Goal: Task Accomplishment & Management: Manage account settings

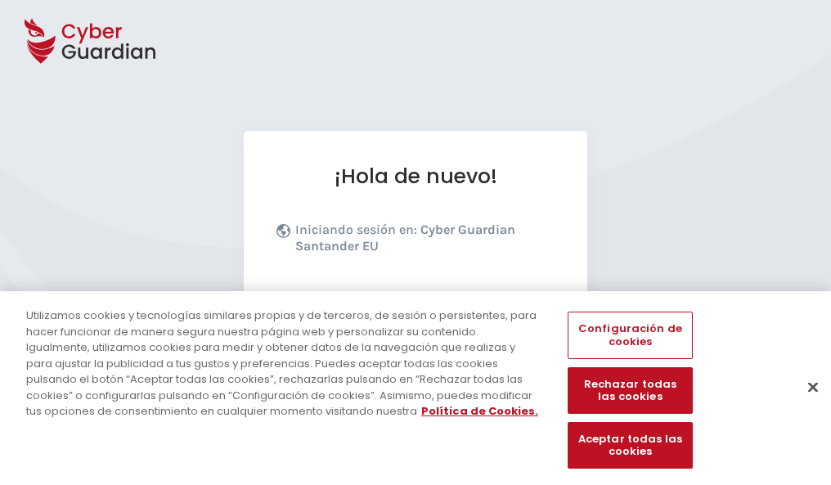
scroll to position [201, 0]
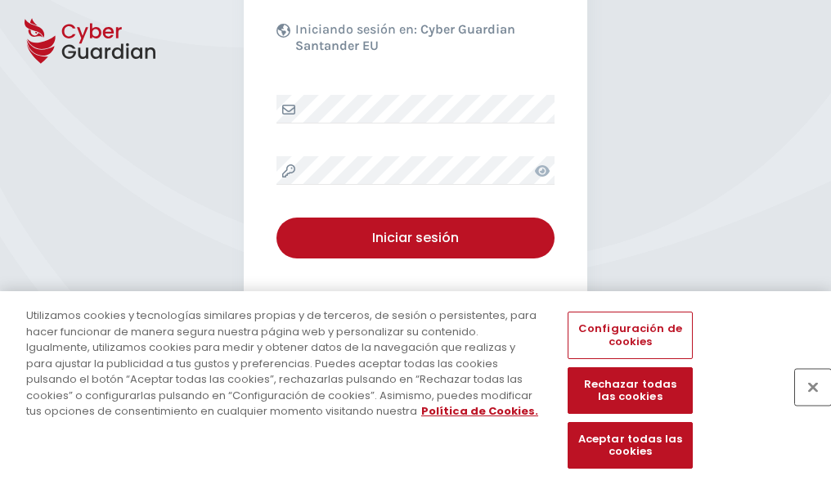
click at [805, 404] on button "Cerrar" at bounding box center [813, 387] width 36 height 36
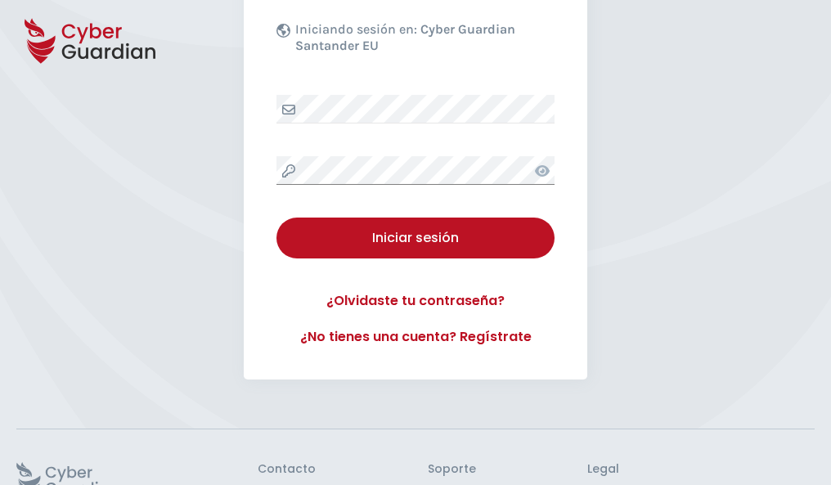
scroll to position [318, 0]
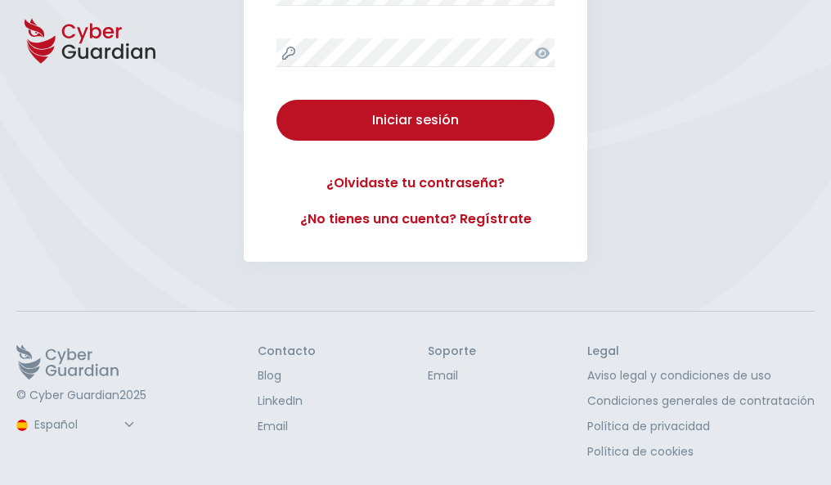
click at [277, 100] on button "Iniciar sesión" at bounding box center [416, 120] width 278 height 41
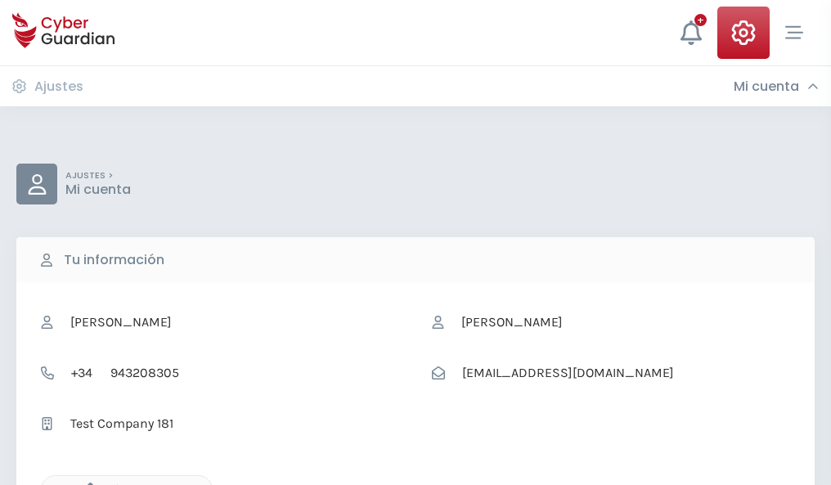
click at [86, 484] on icon "button" at bounding box center [86, 490] width 14 height 14
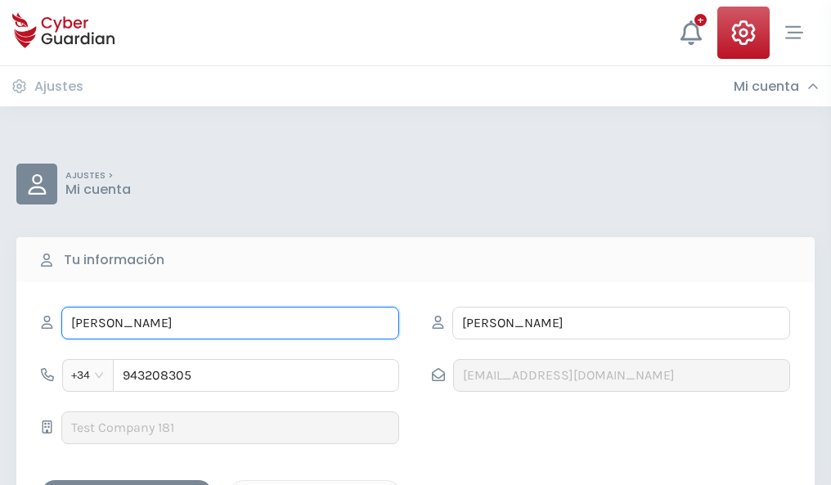
click at [230, 323] on input "FELICIDAD" at bounding box center [230, 323] width 338 height 33
type input "F"
type input "Lola"
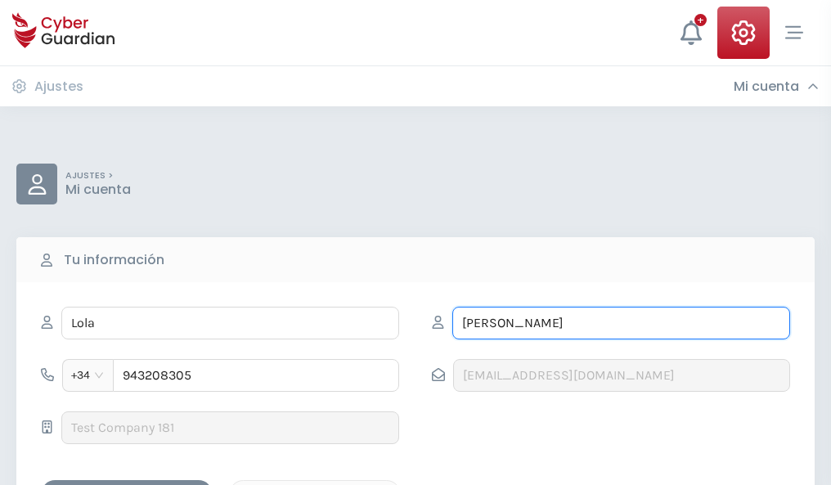
click at [621, 323] on input "FRANCO" at bounding box center [622, 323] width 338 height 33
type input "F"
type input "Baquero"
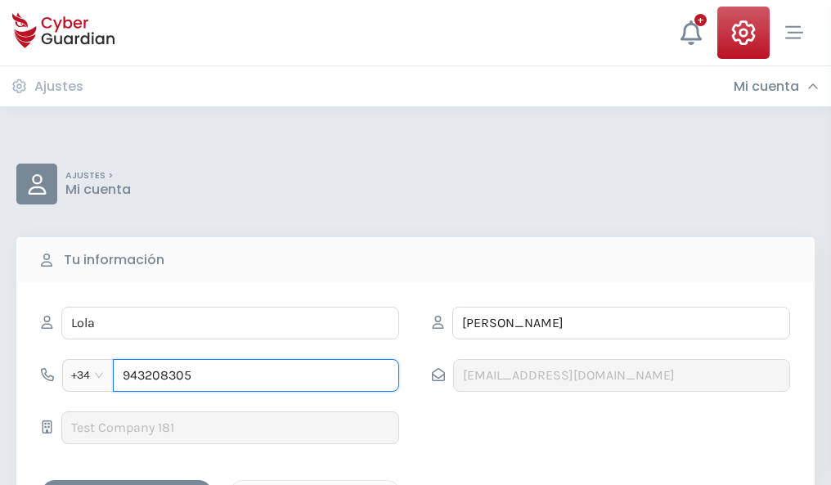
click at [256, 376] on input "943208305" at bounding box center [256, 375] width 286 height 33
type input "9"
type input "863979424"
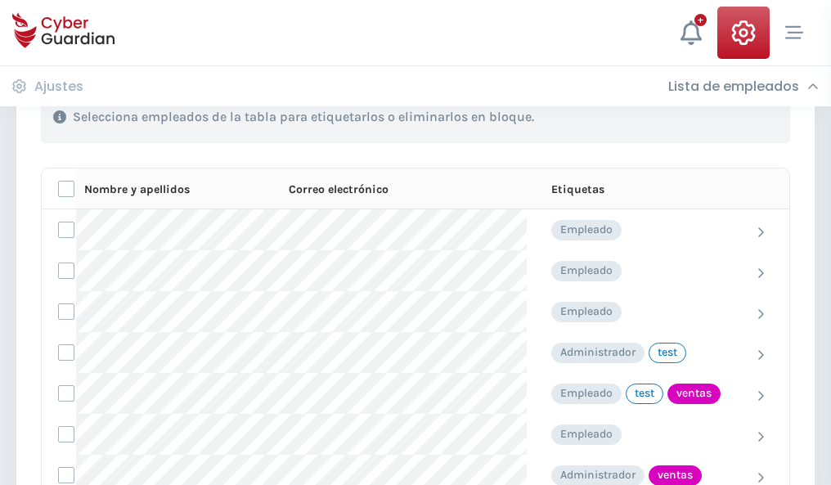
scroll to position [741, 0]
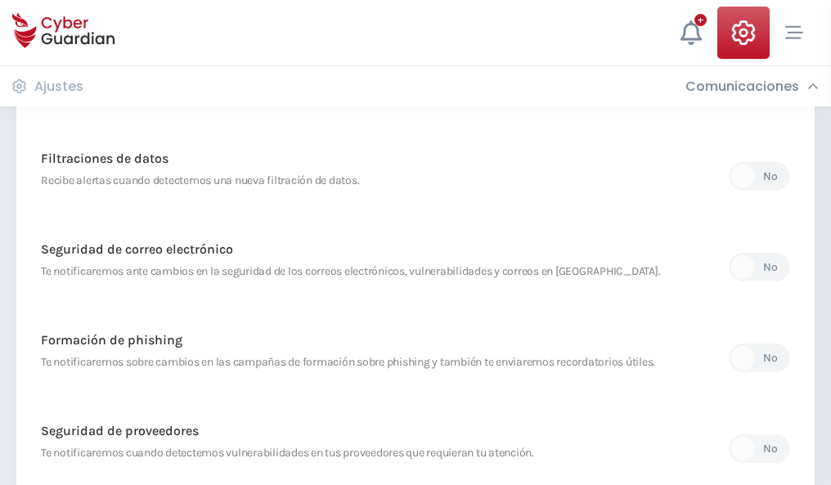
scroll to position [862, 0]
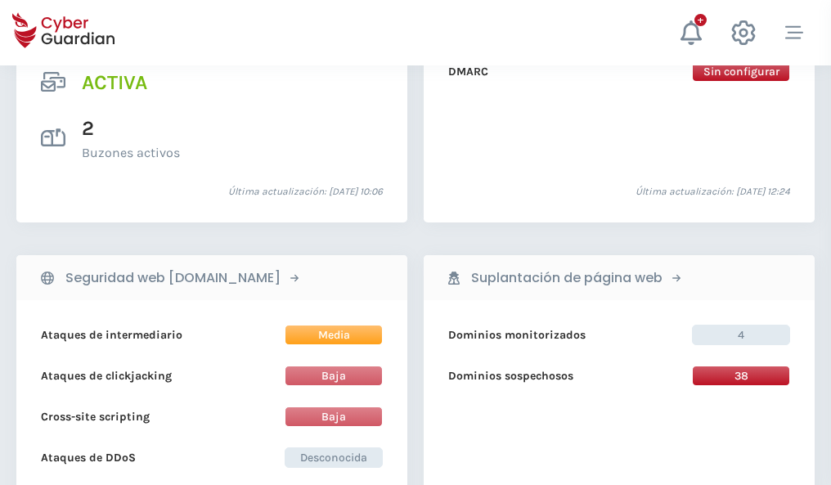
scroll to position [1663, 0]
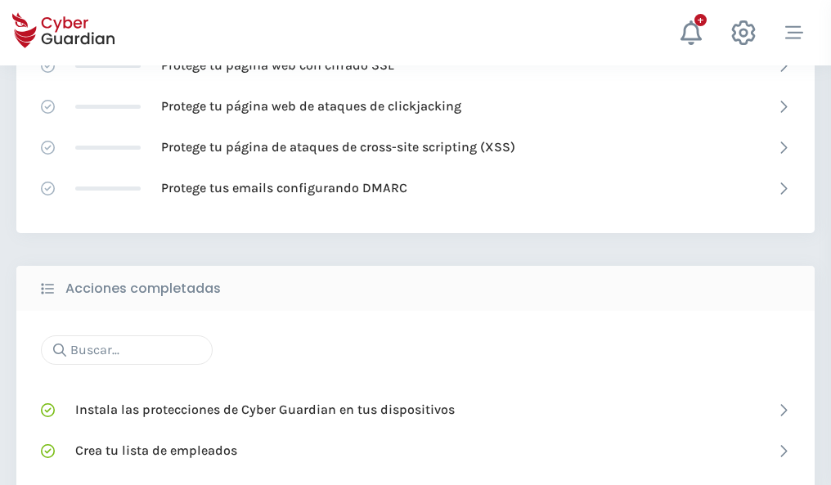
scroll to position [1090, 0]
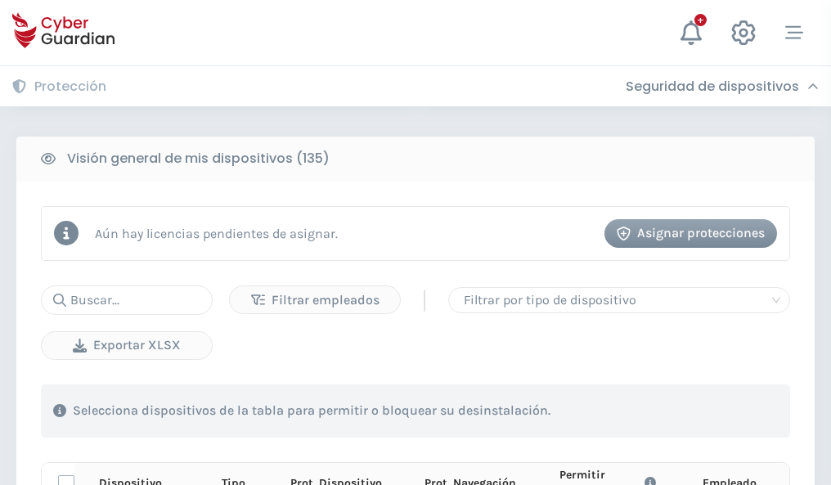
scroll to position [1446, 0]
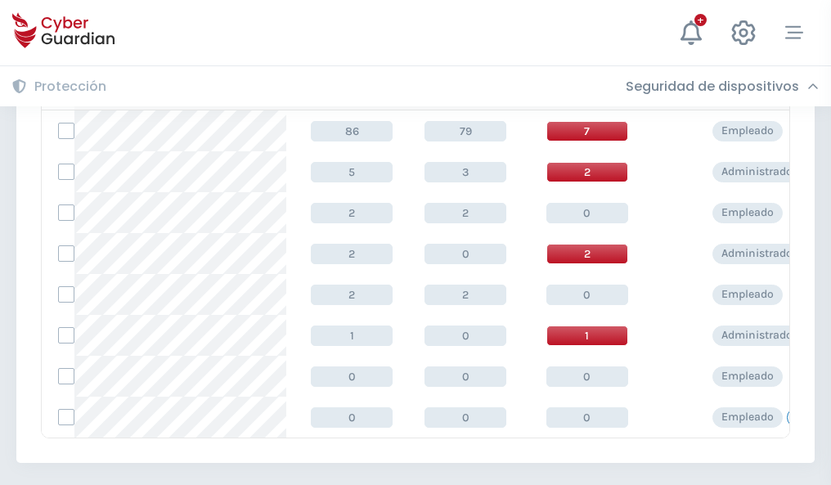
scroll to position [759, 0]
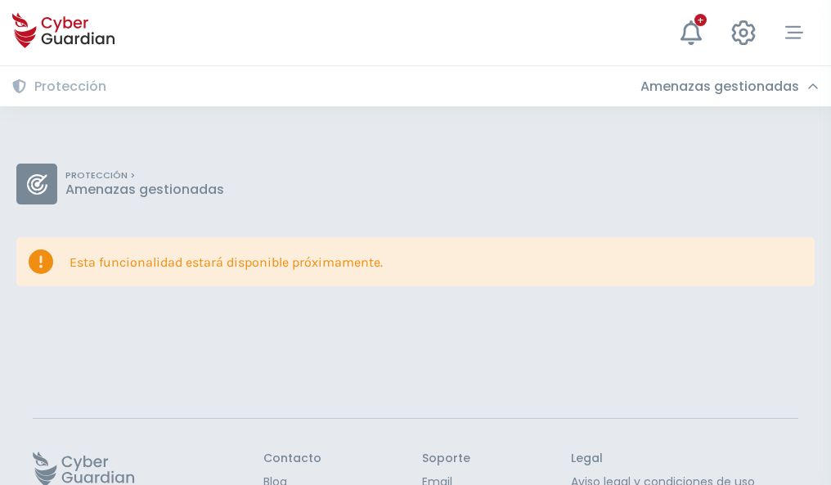
scroll to position [106, 0]
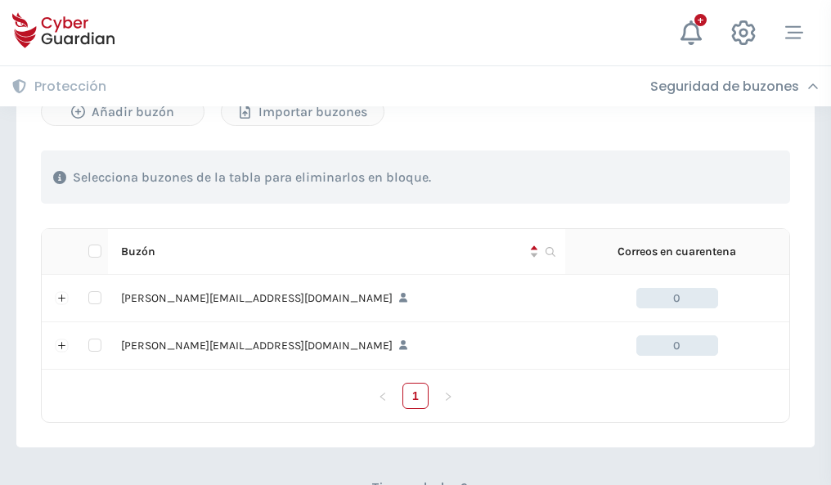
scroll to position [711, 0]
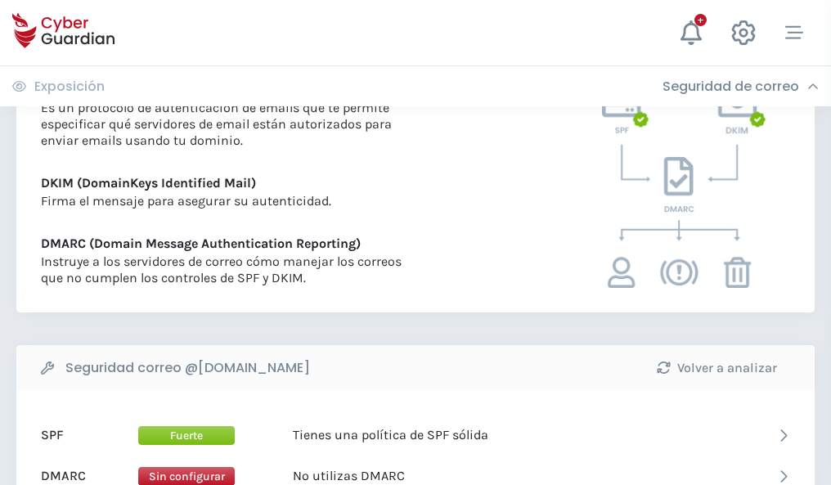
scroll to position [883, 0]
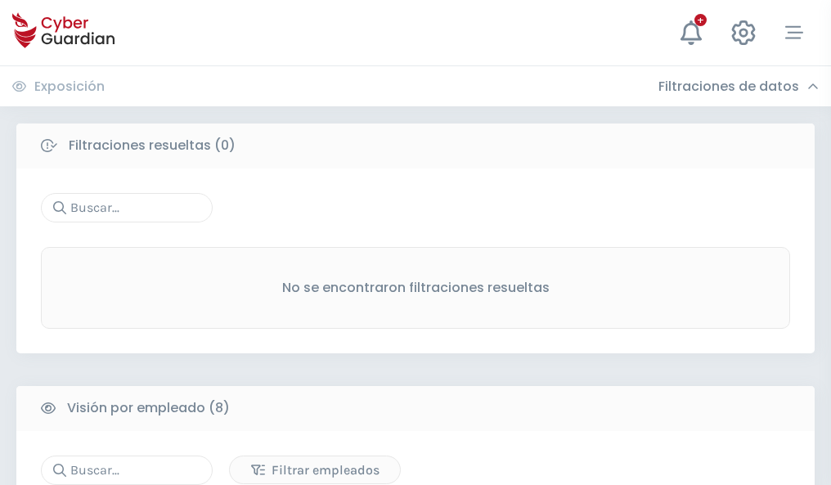
scroll to position [1395, 0]
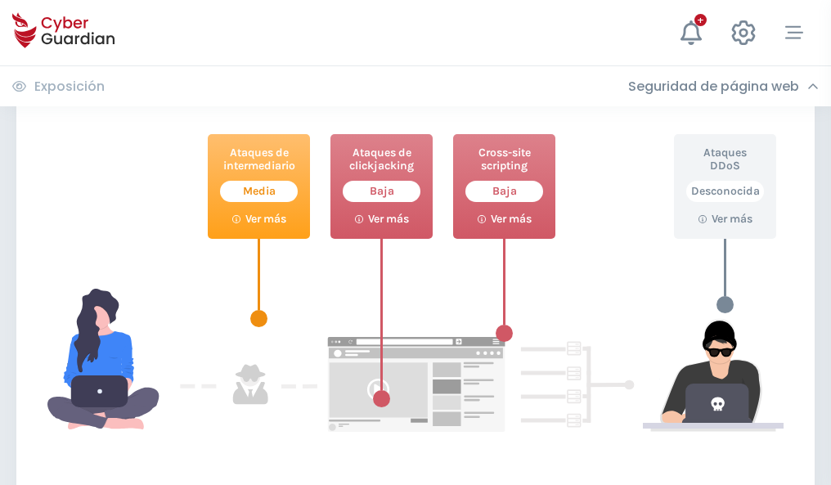
scroll to position [891, 0]
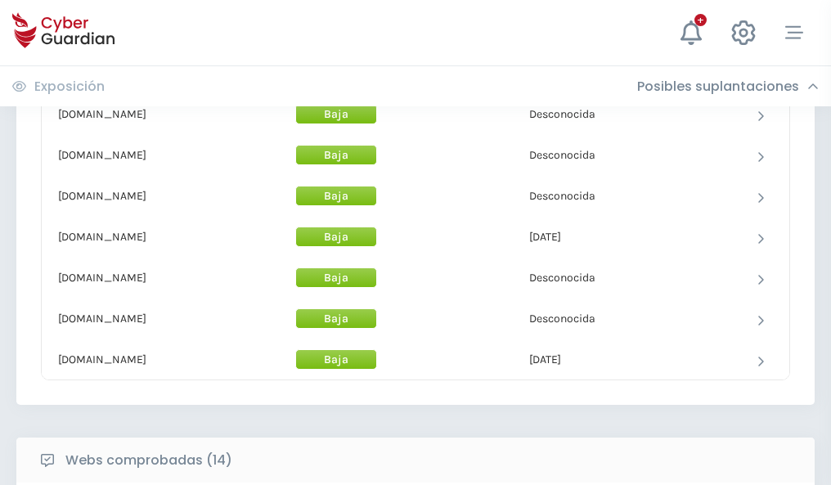
scroll to position [1596, 0]
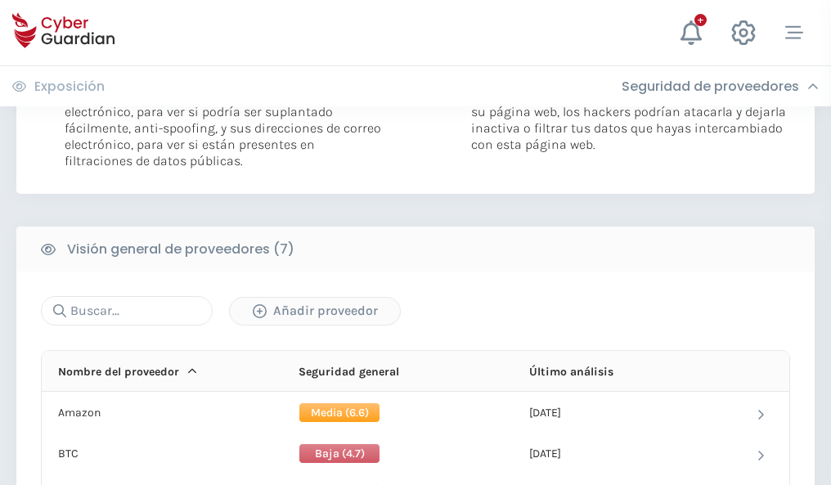
scroll to position [1096, 0]
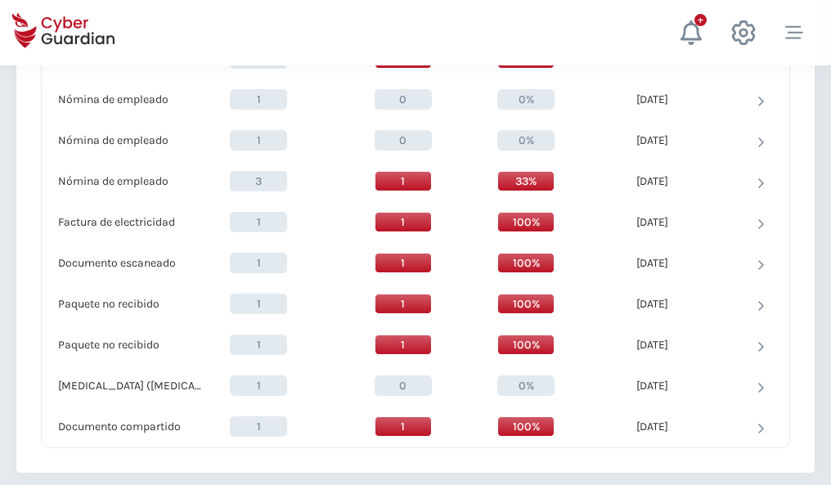
scroll to position [1696, 0]
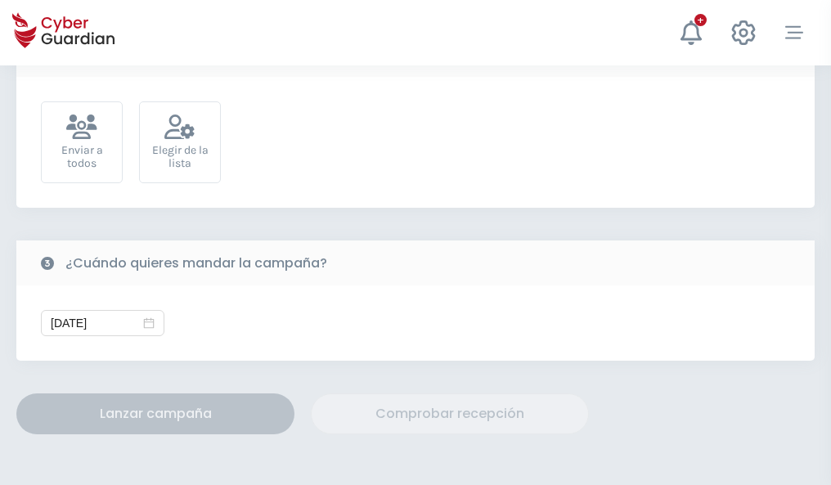
scroll to position [599, 0]
